Goal: Task Accomplishment & Management: Manage account settings

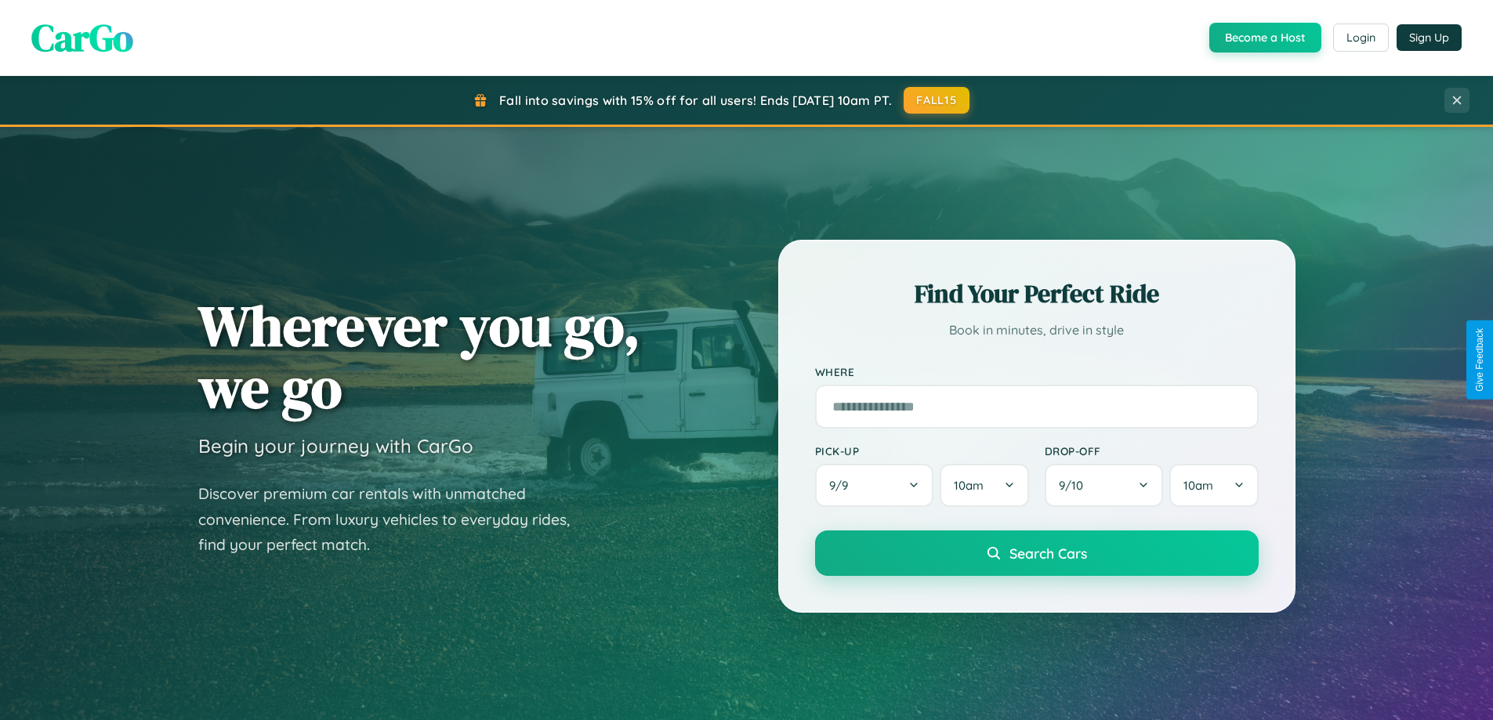
scroll to position [675, 0]
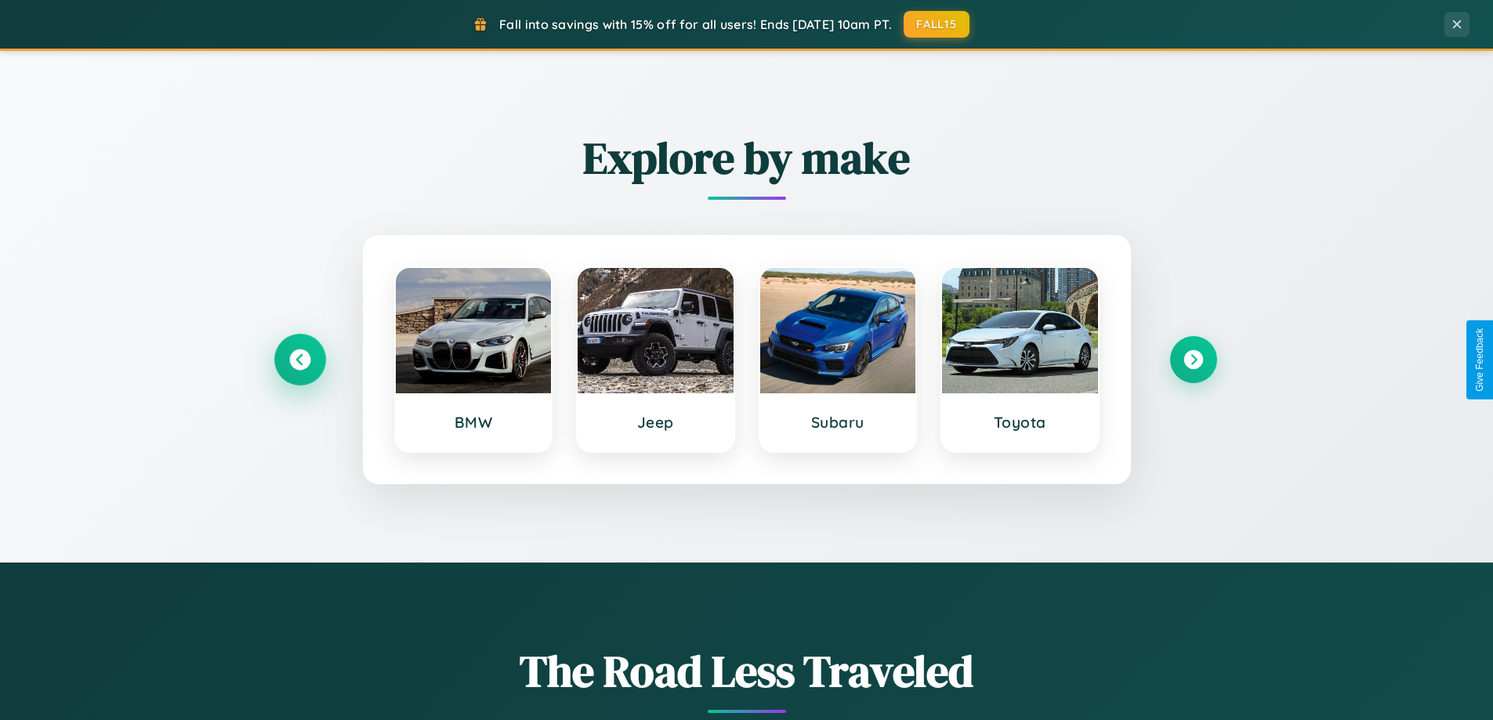
click at [299, 360] on icon at bounding box center [299, 359] width 21 height 21
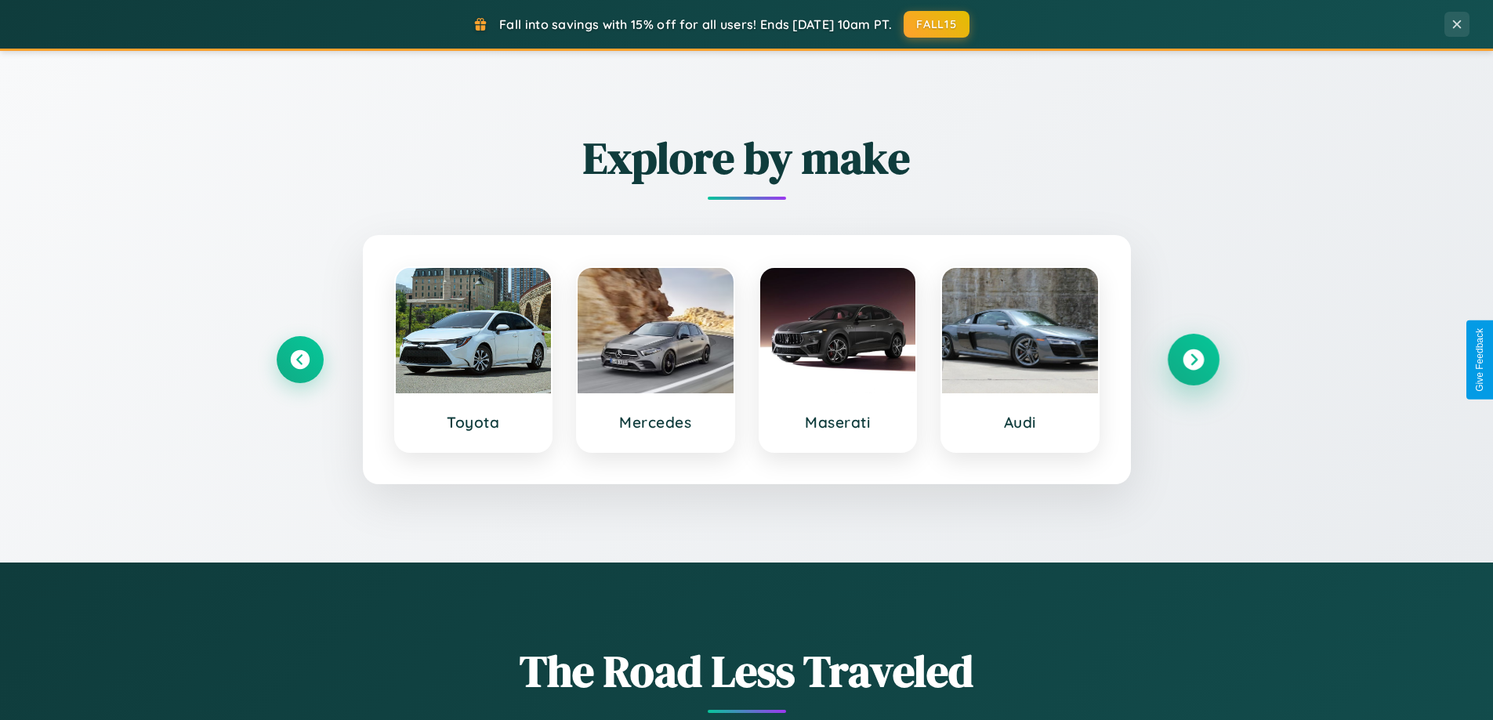
click at [1192, 360] on icon at bounding box center [1192, 359] width 21 height 21
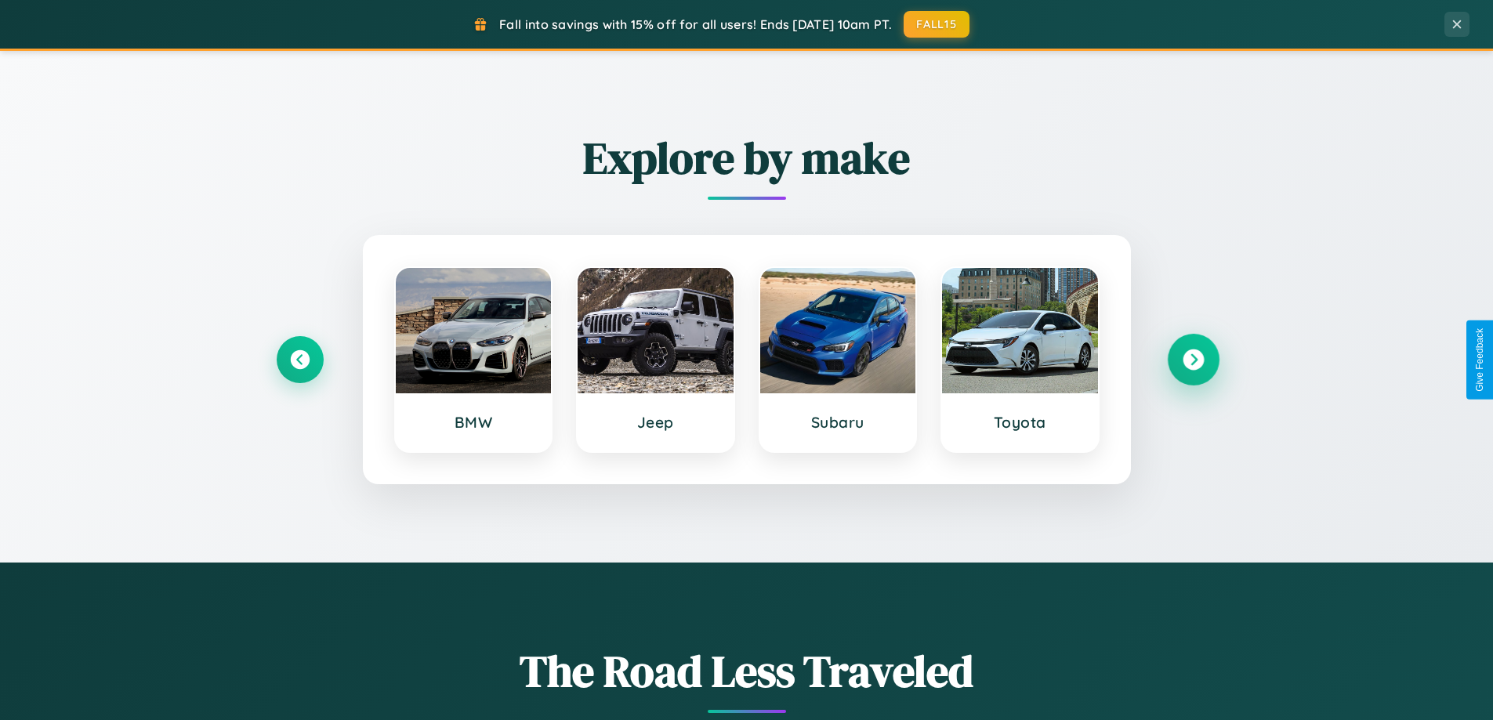
click at [1192, 360] on icon at bounding box center [1192, 359] width 21 height 21
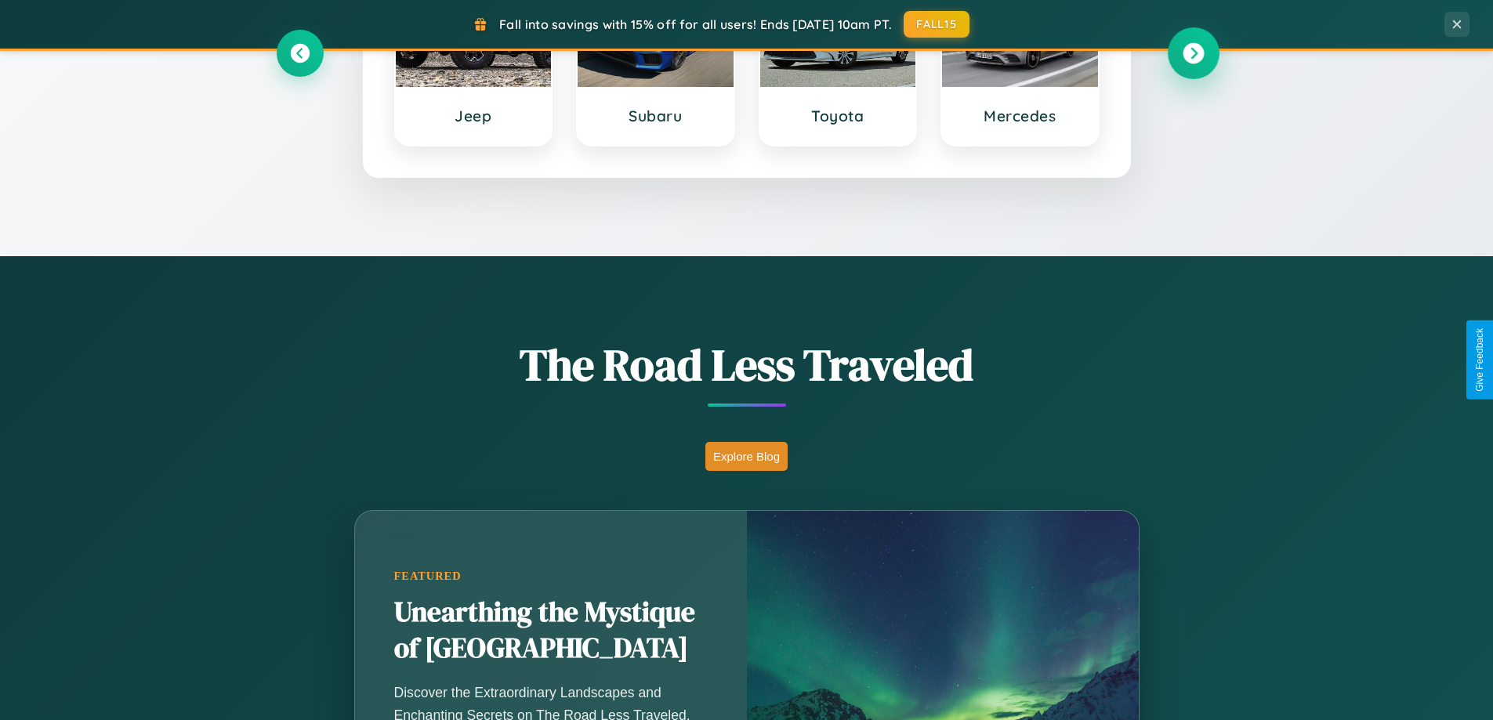
scroll to position [1078, 0]
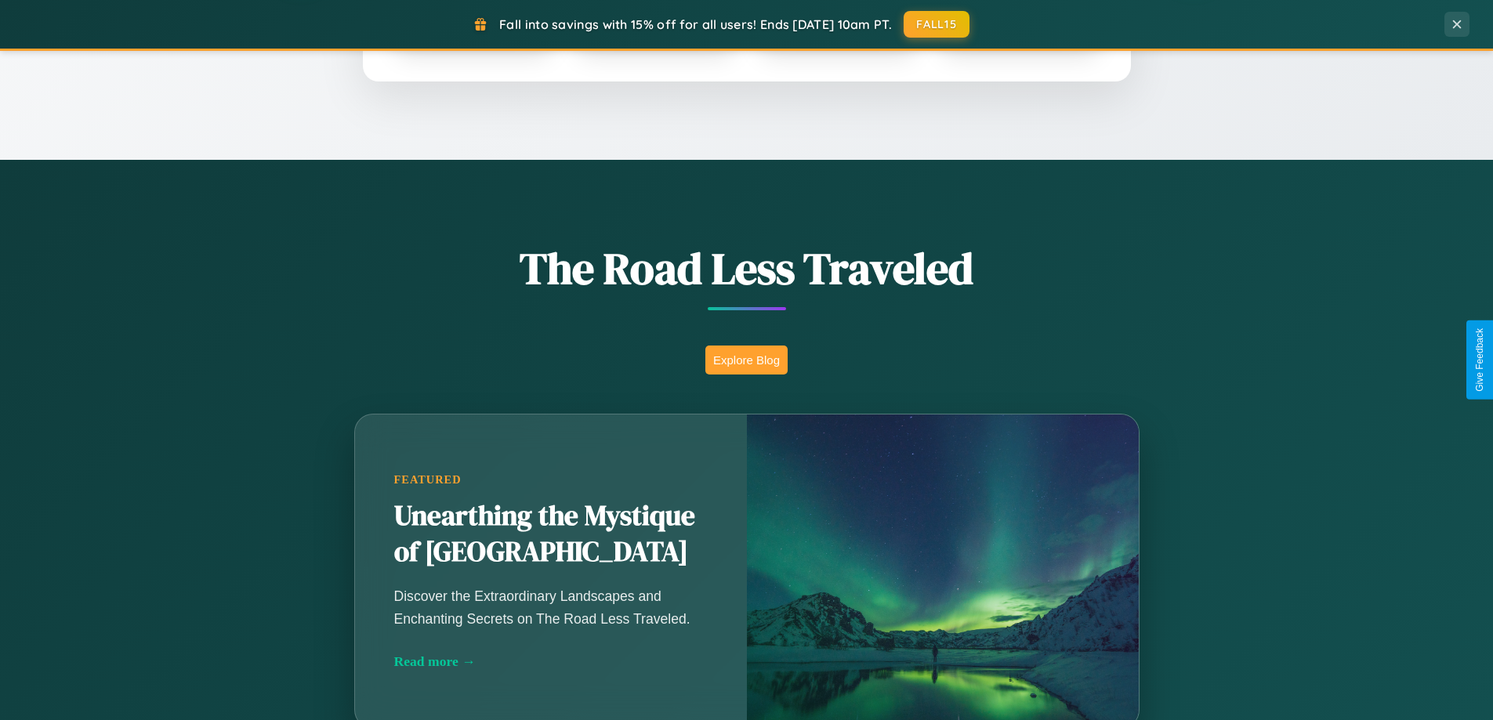
click at [746, 360] on button "Explore Blog" at bounding box center [746, 360] width 82 height 29
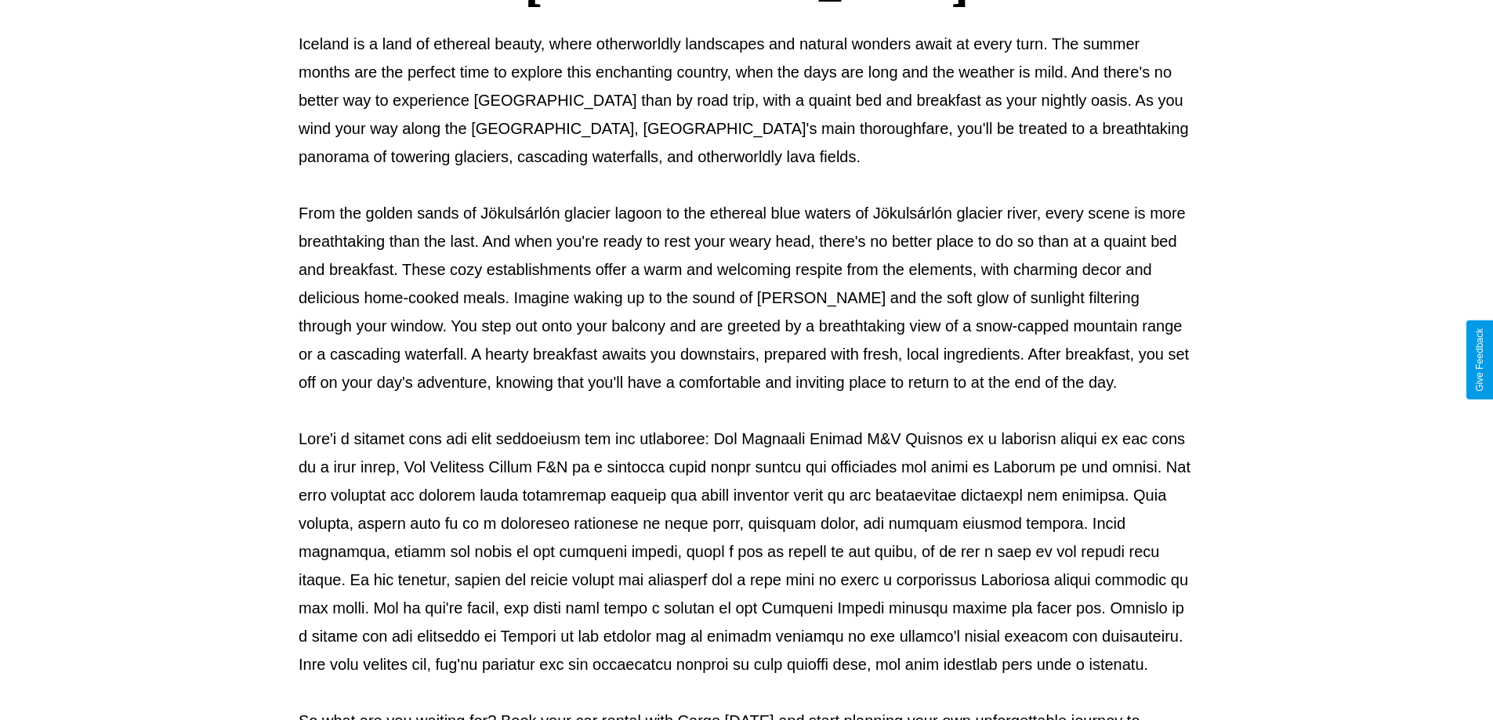
scroll to position [507, 0]
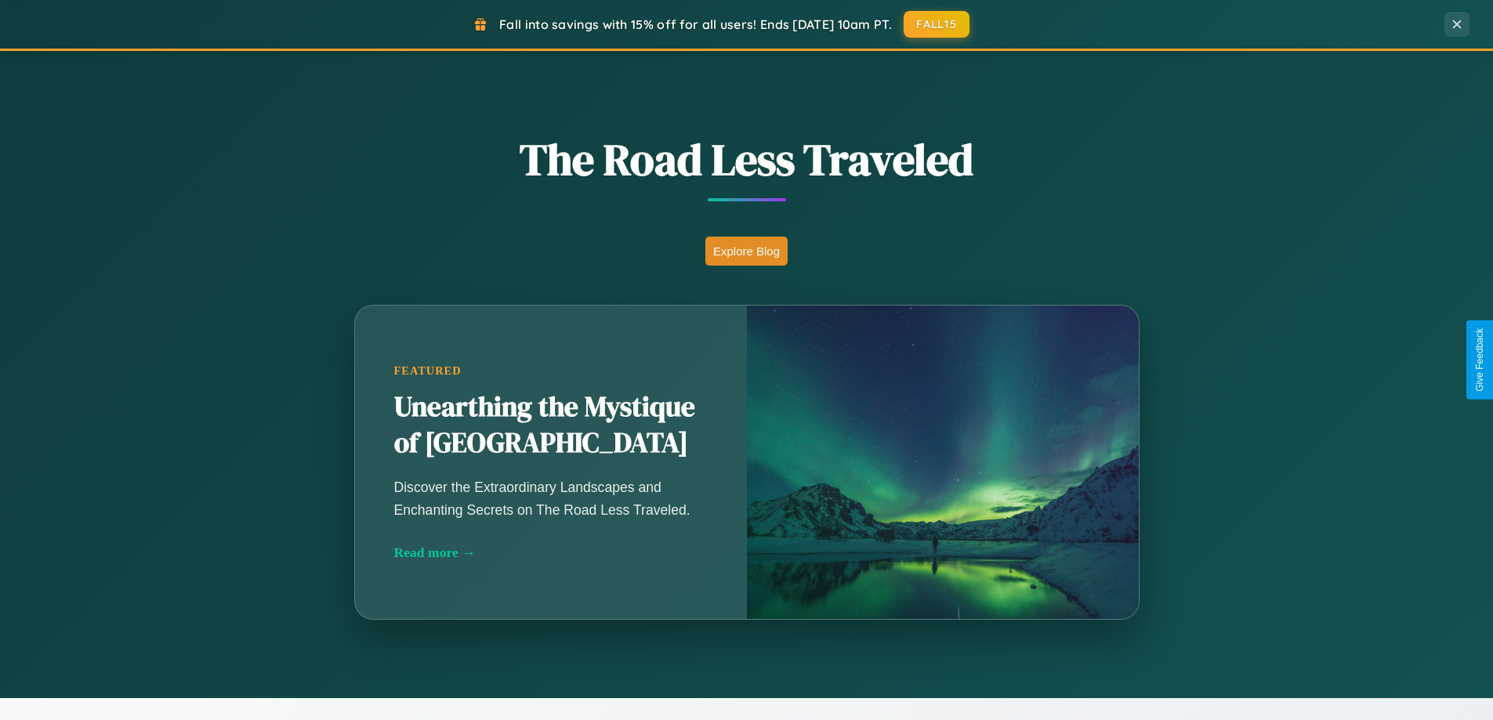
scroll to position [3015, 0]
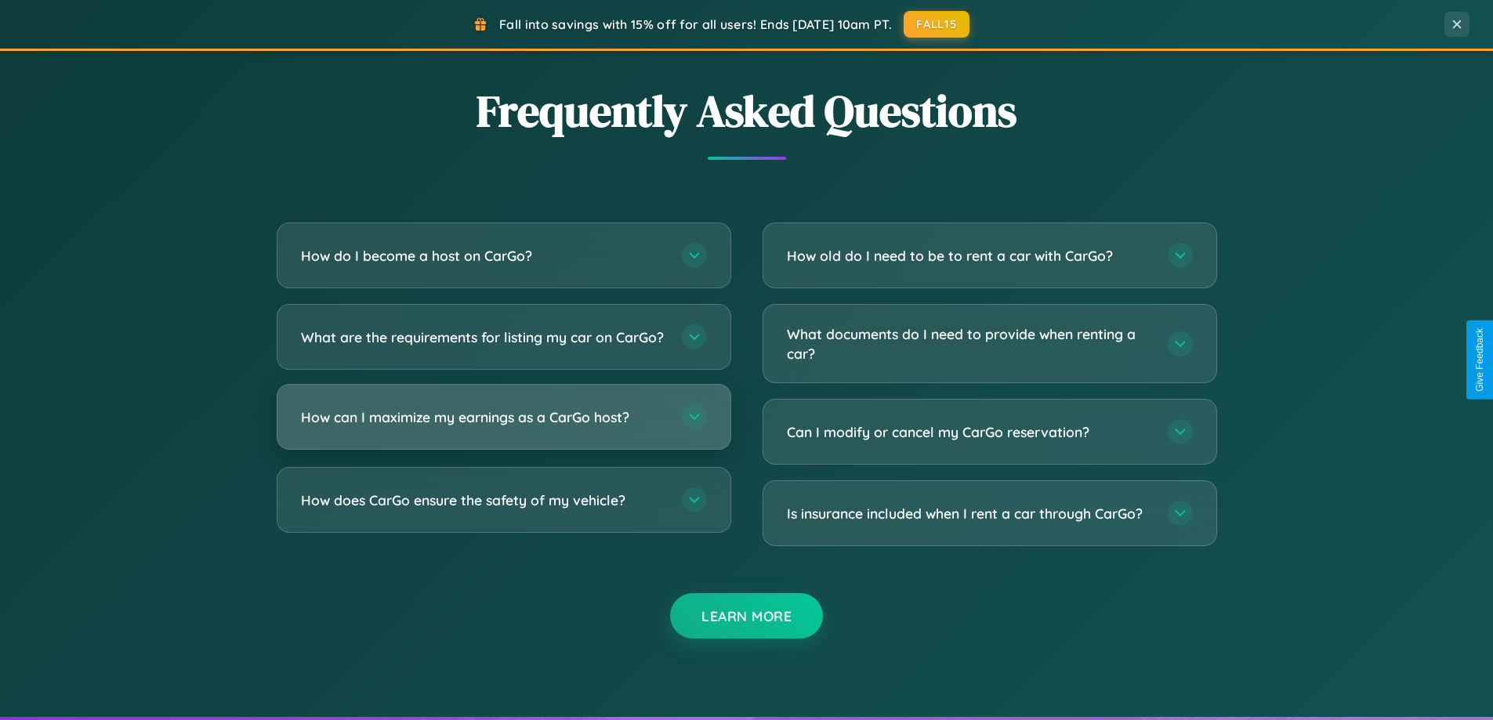
click at [503, 427] on h3 "How can I maximize my earnings as a CarGo host?" at bounding box center [483, 417] width 365 height 20
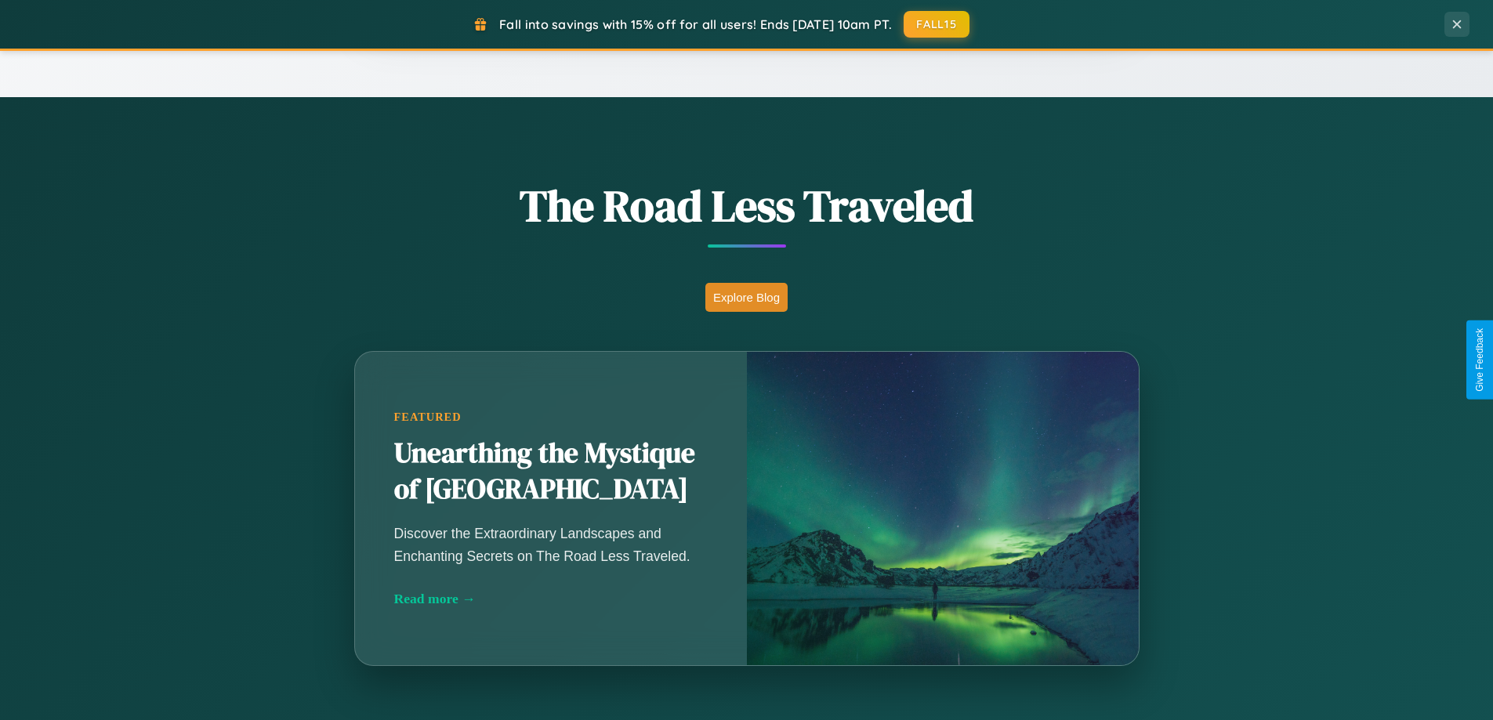
scroll to position [0, 0]
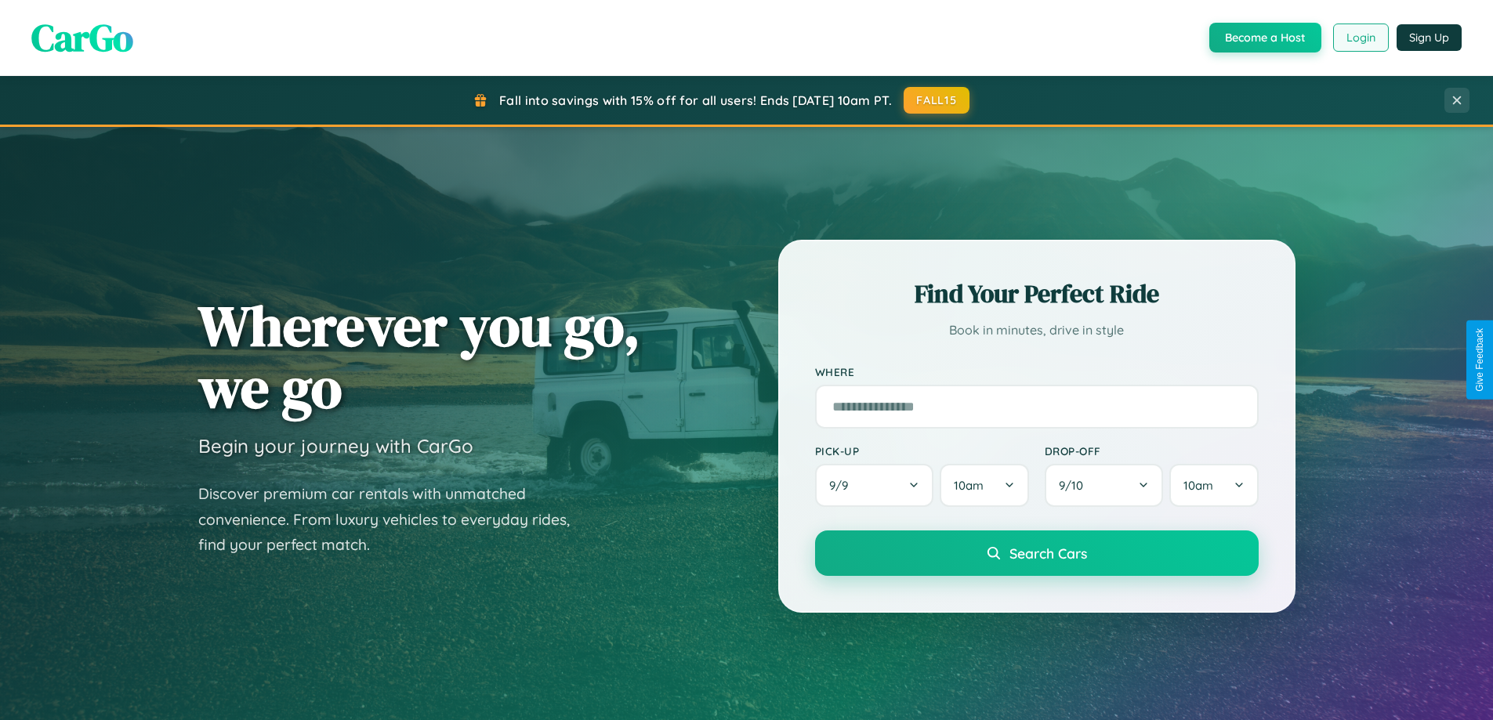
click at [1359, 38] on button "Login" at bounding box center [1361, 38] width 56 height 28
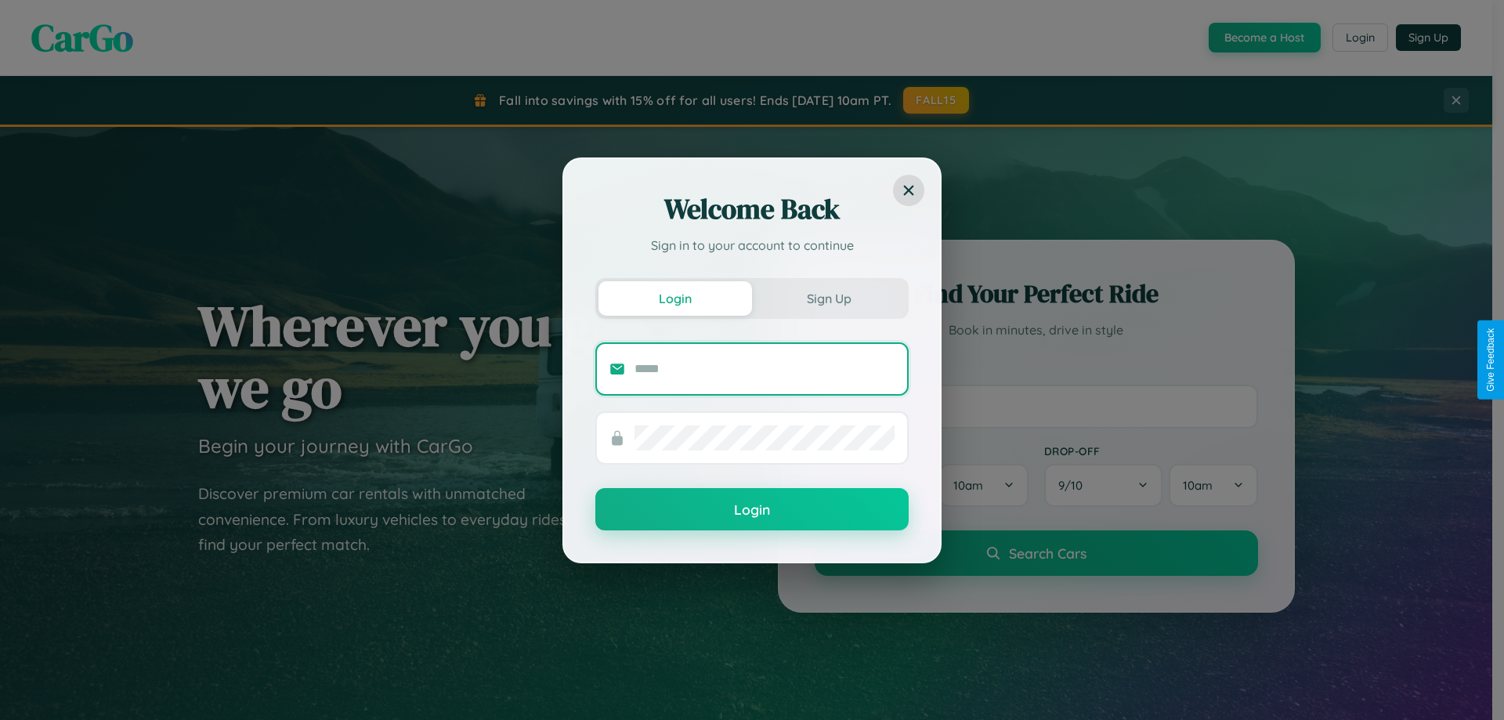
click at [765, 368] on input "text" at bounding box center [765, 368] width 260 height 25
type input "**********"
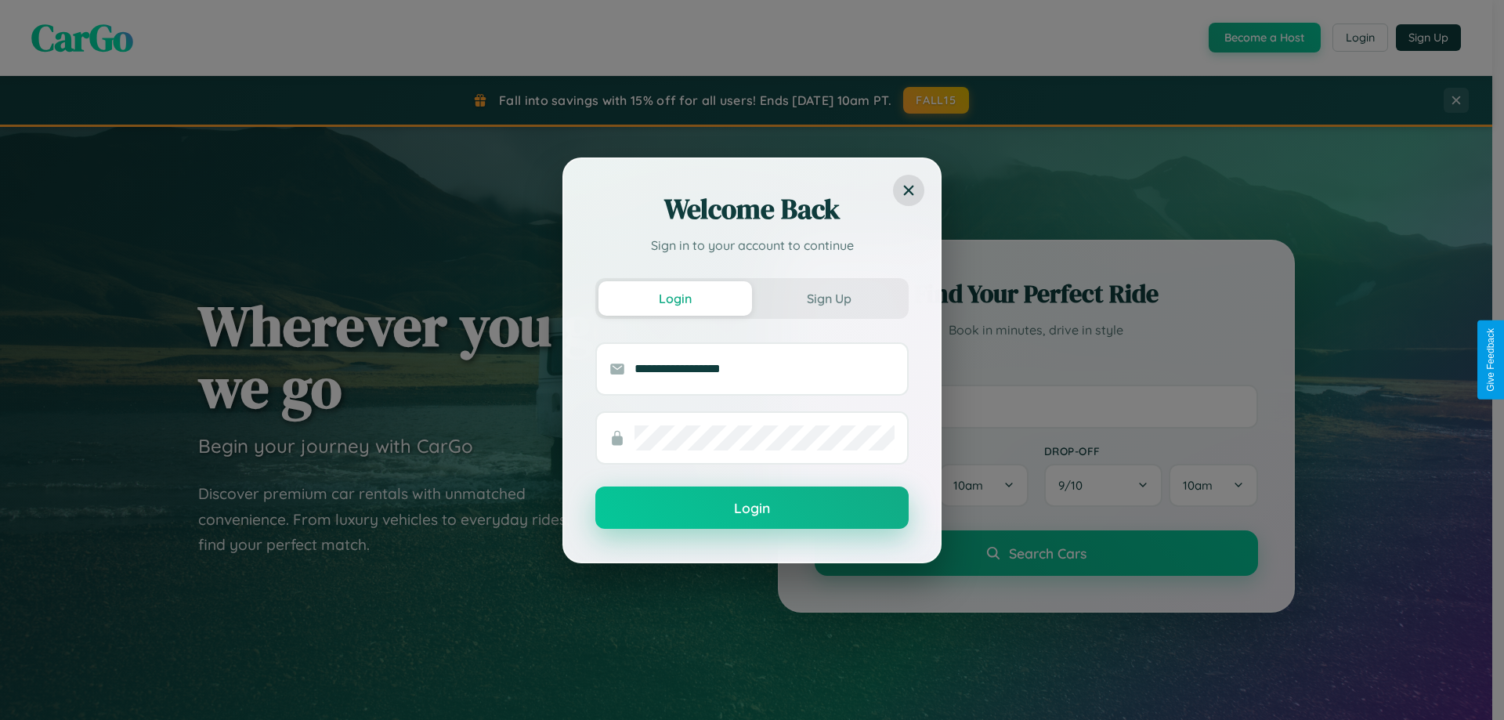
click at [752, 508] on button "Login" at bounding box center [751, 508] width 313 height 42
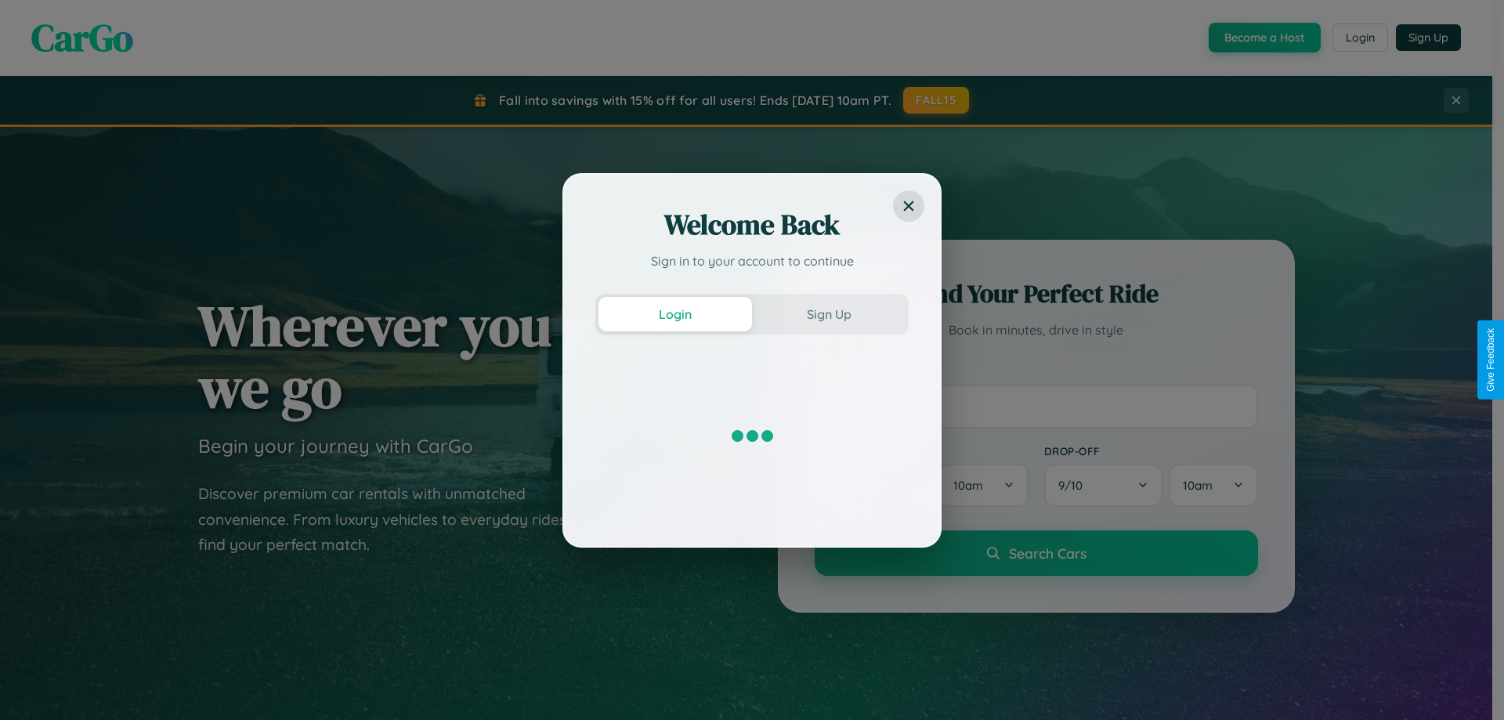
click at [1263, 38] on div "Welcome Back Sign in to your account to continue Login Sign Up" at bounding box center [752, 360] width 1504 height 720
click at [829, 313] on button "Sign Up" at bounding box center [829, 314] width 154 height 34
